Goal: Navigation & Orientation: Go to known website

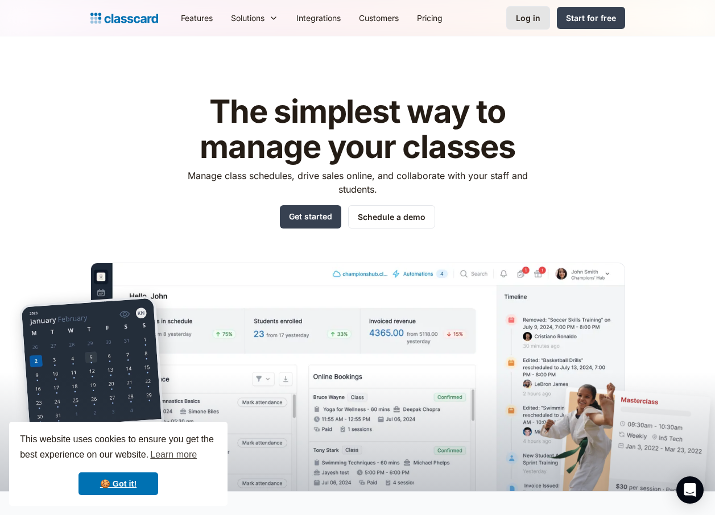
click at [536, 28] on link "Log in" at bounding box center [528, 17] width 44 height 23
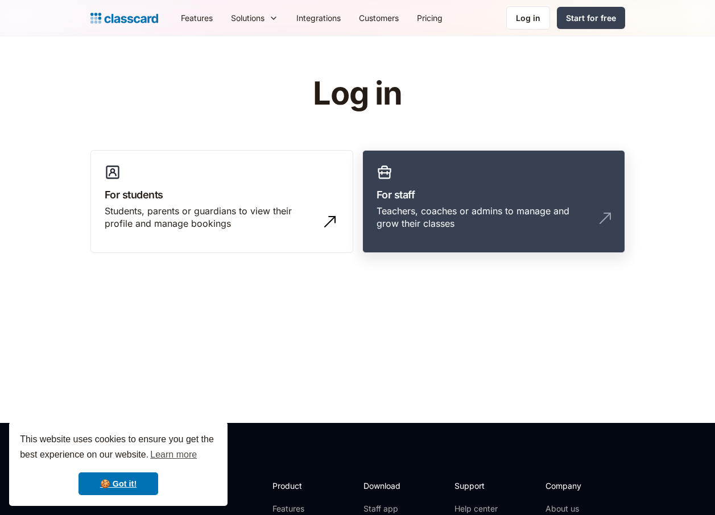
click at [444, 221] on div "Teachers, coaches or admins to manage and grow their classes" at bounding box center [482, 218] width 212 height 26
